Goal: Task Accomplishment & Management: Use online tool/utility

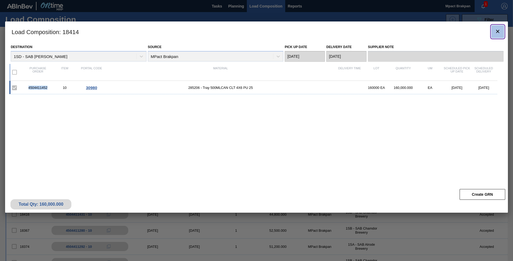
click at [501, 33] on button "botão de ícone" at bounding box center [498, 31] width 13 height 13
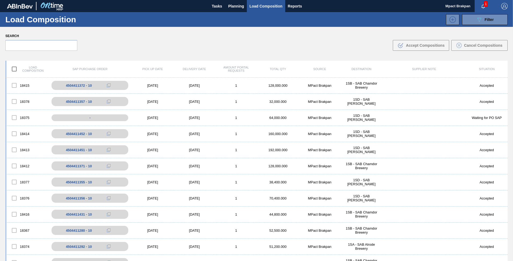
click at [482, 1] on div "1" at bounding box center [485, 6] width 21 height 12
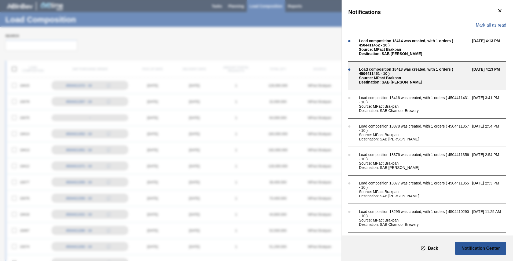
click at [365, 76] on div "Source: MPact Brakpan" at bounding box center [414, 78] width 111 height 4
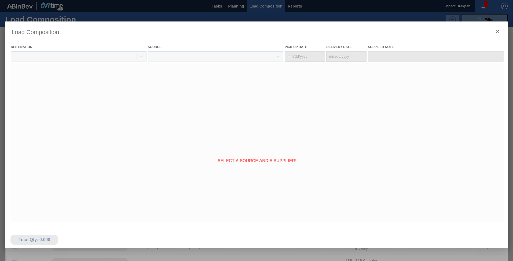
type Date "[DATE]"
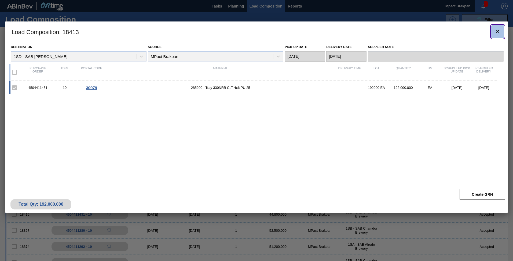
click at [495, 29] on icon "botão de ícone" at bounding box center [498, 31] width 6 height 6
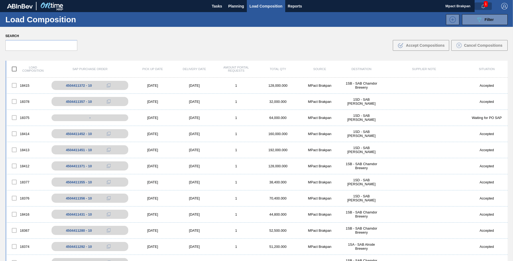
click at [486, 7] on span "button" at bounding box center [483, 6] width 13 height 4
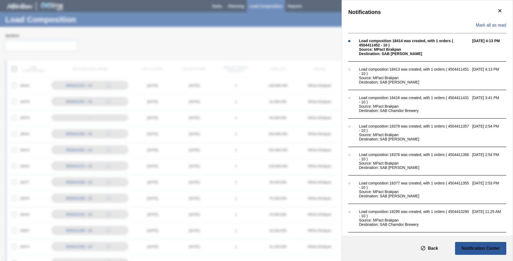
click at [246, 44] on div "Notifications Mark all as read Load composition 18414 was created, with 1 order…" at bounding box center [256, 130] width 513 height 261
click at [497, 9] on icon "botão de ícone" at bounding box center [500, 11] width 6 height 6
